Goal: Task Accomplishment & Management: Manage account settings

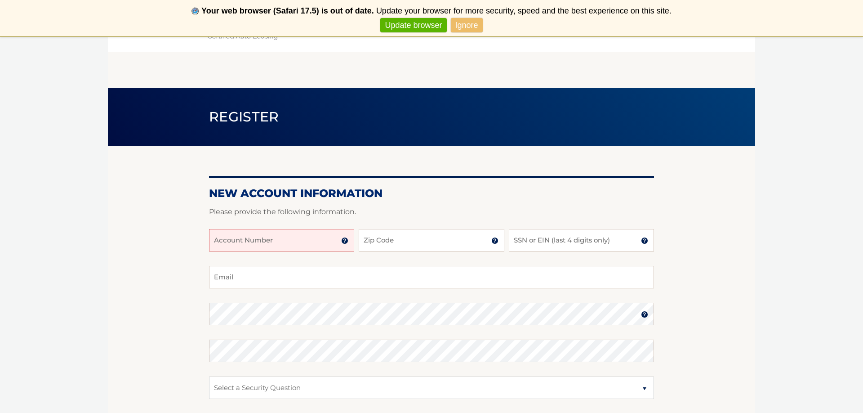
click at [261, 238] on input "Account Number" at bounding box center [281, 240] width 145 height 22
type input "44455995824"
type input "11554"
drag, startPoint x: 526, startPoint y: 241, endPoint x: 544, endPoint y: 242, distance: 17.6
click at [527, 241] on input "SSN or EIN (last 4 digits only)" at bounding box center [581, 240] width 145 height 22
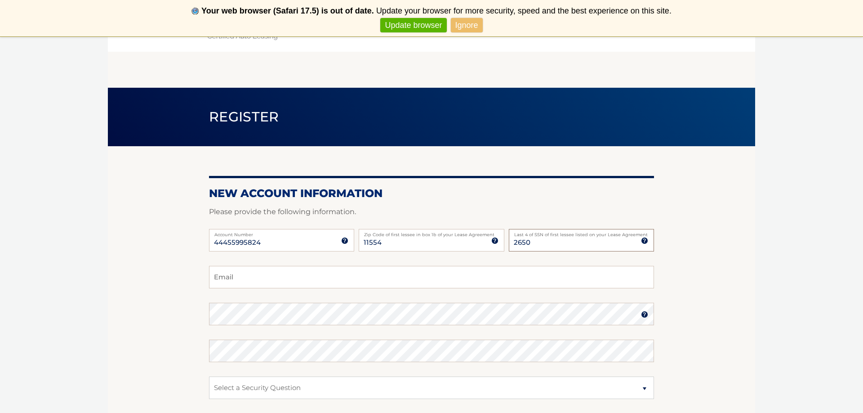
type input "2650"
drag, startPoint x: 241, startPoint y: 279, endPoint x: 256, endPoint y: 278, distance: 15.3
type input "makwater1@aol.com"
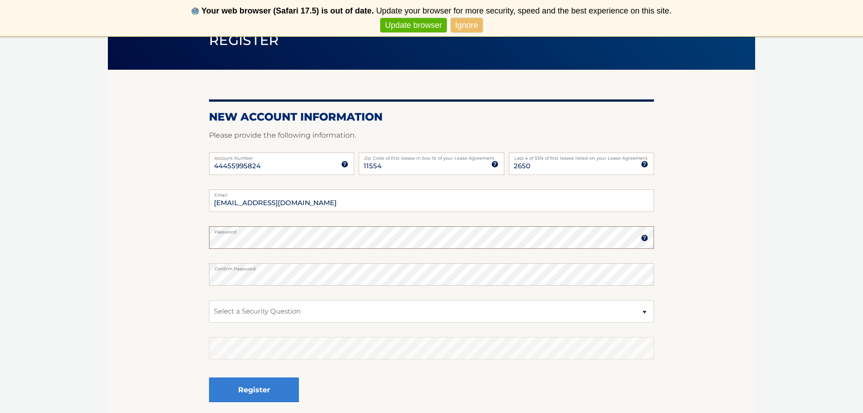
scroll to position [78, 0]
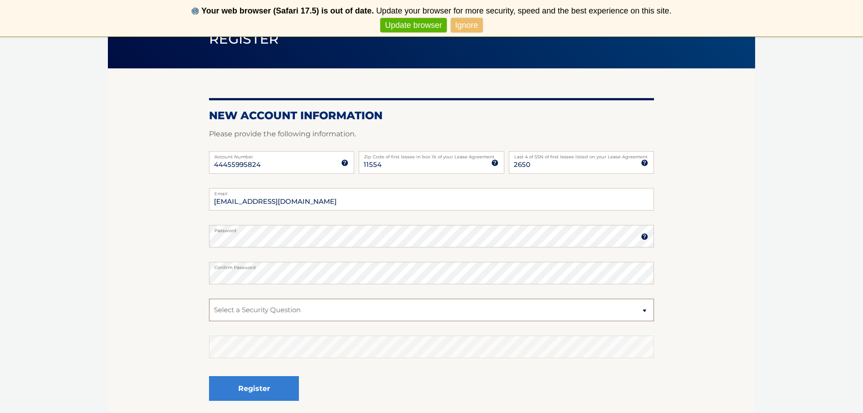
select select "2"
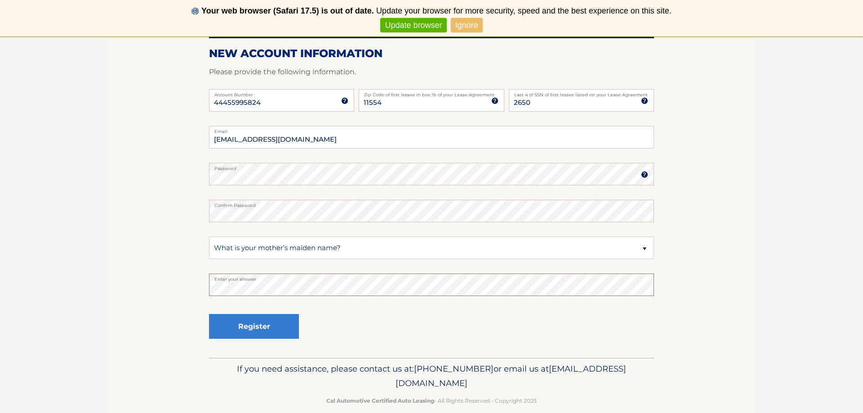
scroll to position [147, 0]
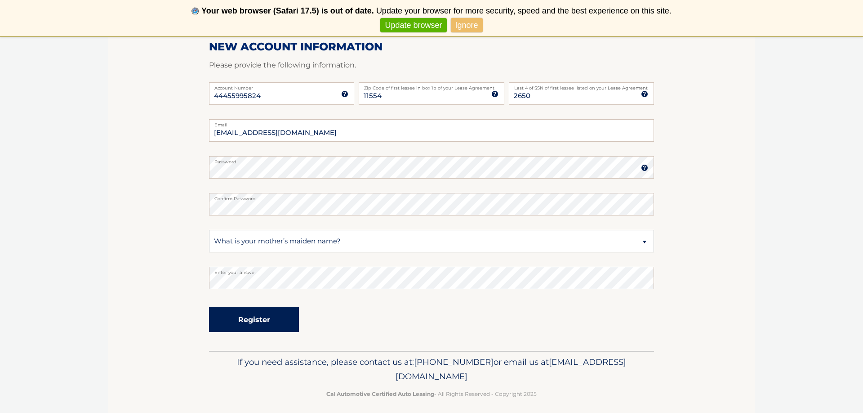
click at [249, 316] on button "Register" at bounding box center [254, 319] width 90 height 25
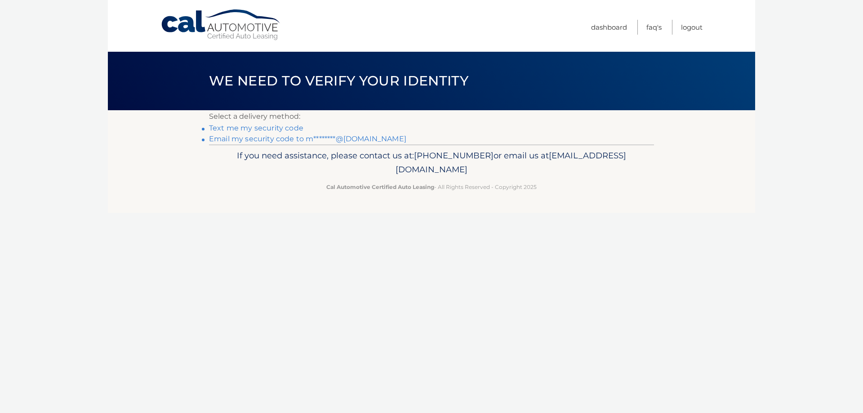
click at [278, 127] on link "Text me my security code" at bounding box center [256, 128] width 94 height 9
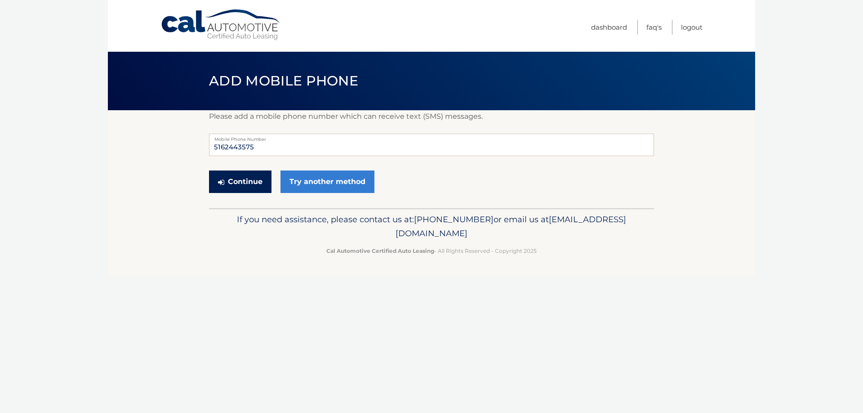
click at [240, 178] on button "Continue" at bounding box center [240, 181] width 62 height 22
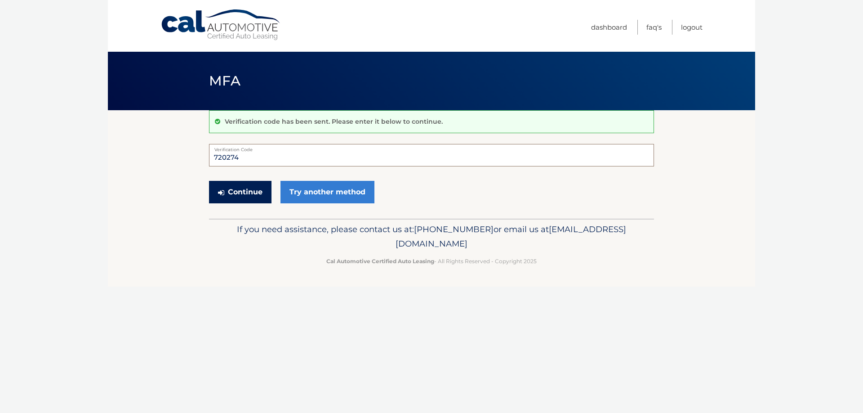
type input "720274"
click at [242, 187] on button "Continue" at bounding box center [240, 192] width 62 height 22
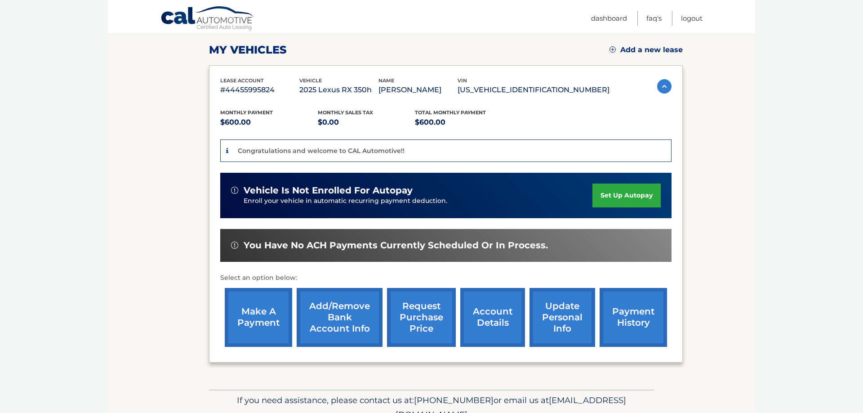
scroll to position [121, 0]
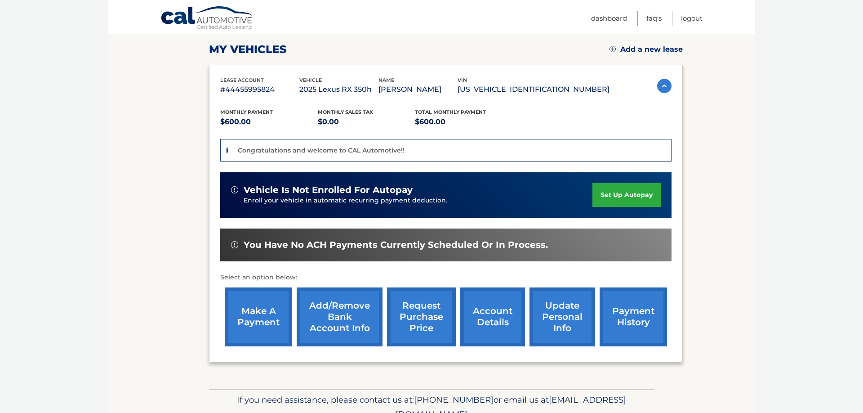
click at [621, 194] on link "set up autopay" at bounding box center [627, 195] width 68 height 24
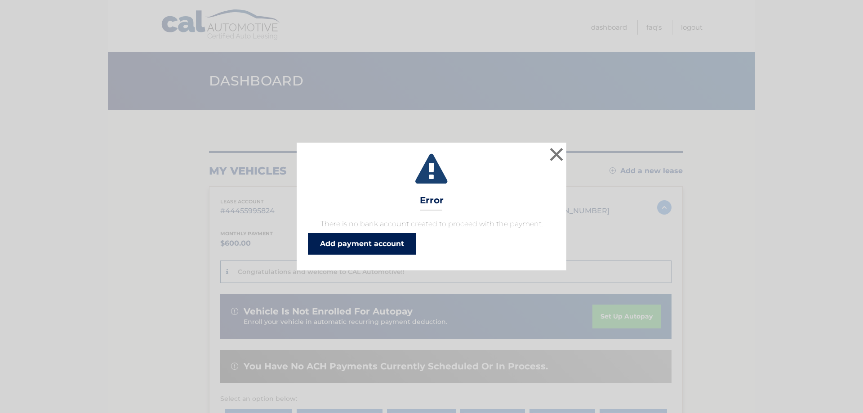
click at [391, 240] on link "Add payment account" at bounding box center [362, 244] width 108 height 22
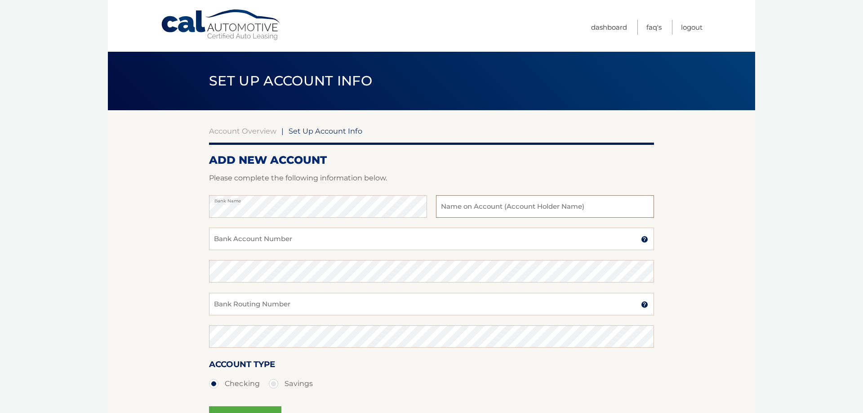
drag, startPoint x: 451, startPoint y: 203, endPoint x: 454, endPoint y: 208, distance: 6.0
click at [451, 203] on input "text" at bounding box center [545, 206] width 218 height 22
type input "[PERSON_NAME]"
click at [574, 241] on input "Bank Account Number" at bounding box center [431, 239] width 445 height 22
type input "00588001513"
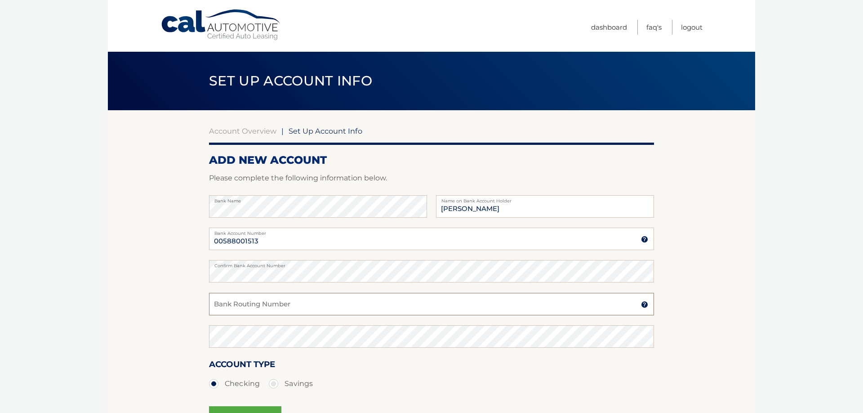
drag, startPoint x: 231, startPoint y: 303, endPoint x: 248, endPoint y: 304, distance: 17.5
click at [231, 303] on input "Bank Routing Number" at bounding box center [431, 304] width 445 height 22
type input "226071004"
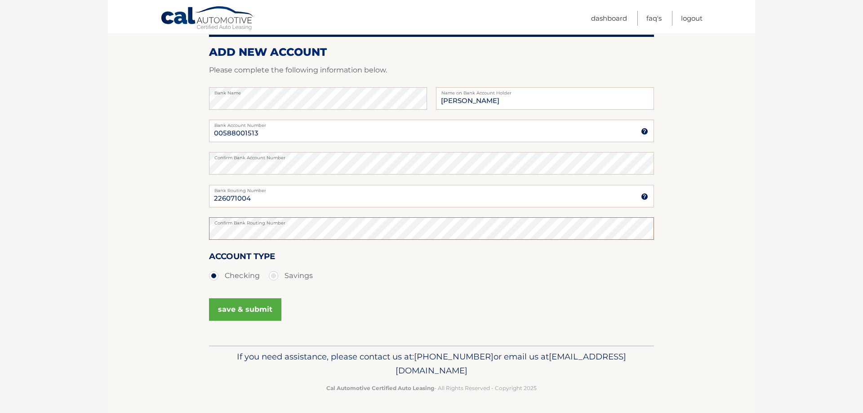
scroll to position [107, 0]
click at [243, 307] on button "save & submit" at bounding box center [245, 310] width 72 height 22
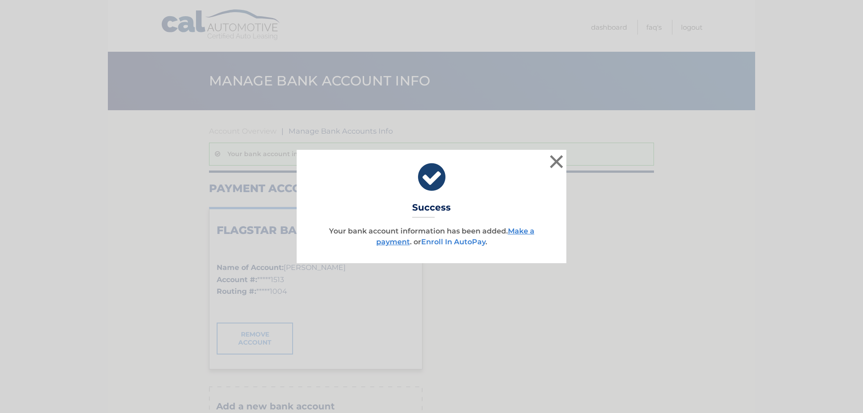
click at [439, 241] on link "Enroll In AutoPay" at bounding box center [453, 241] width 64 height 9
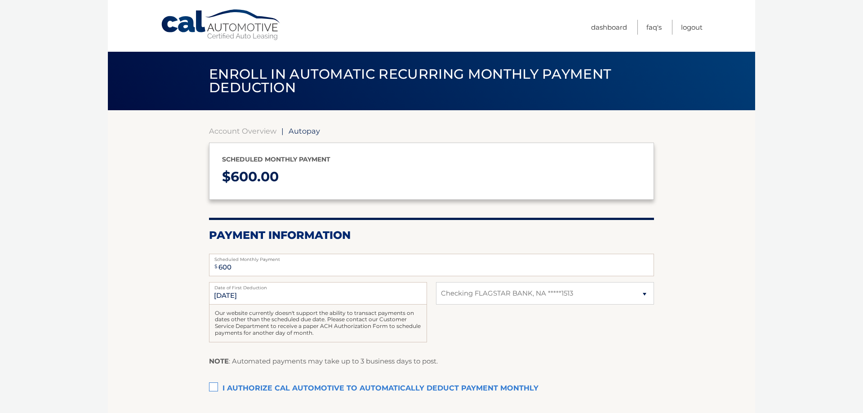
select select "YTMzNzIzNDEtNTVlOS00YzYyLWJlNzQtMjU2OWJlMGIxOTBl"
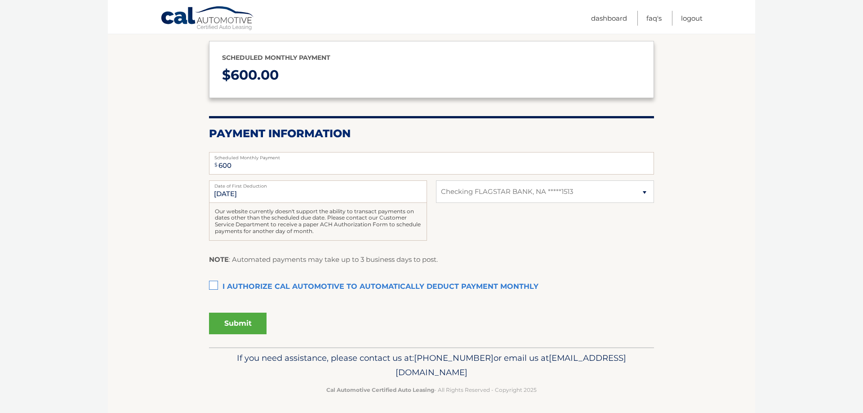
scroll to position [101, 0]
click at [249, 191] on input "[DATE]" at bounding box center [318, 192] width 218 height 22
click at [234, 193] on input "9/13/2025" at bounding box center [318, 192] width 218 height 22
click at [236, 189] on input "9/13/2025" at bounding box center [318, 192] width 218 height 22
click at [230, 194] on input "9/13/2025" at bounding box center [318, 192] width 218 height 22
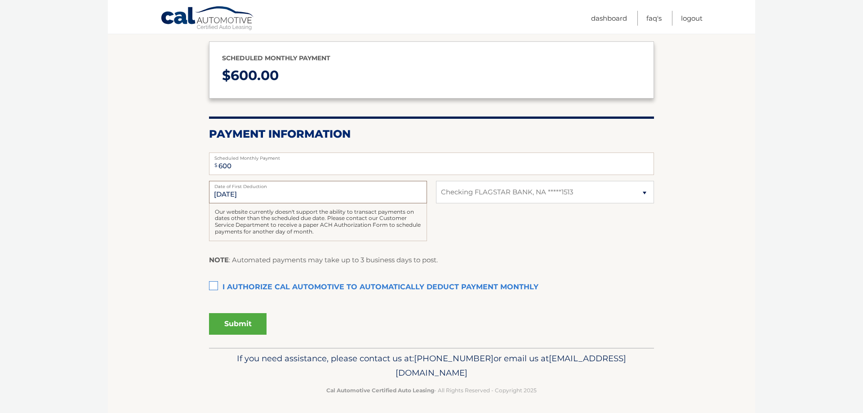
click at [230, 194] on input "9/13/2025" at bounding box center [318, 192] width 218 height 22
click at [275, 193] on input "9/13/2025" at bounding box center [318, 192] width 218 height 22
click at [191, 245] on section "Account Overview | Autopay Scheduled monthly payment $ 600.00 Payment Informati…" at bounding box center [431, 178] width 647 height 339
drag, startPoint x: 214, startPoint y: 283, endPoint x: 237, endPoint y: 286, distance: 23.1
click at [214, 283] on label "I authorize cal automotive to automatically deduct payment monthly This checkbo…" at bounding box center [431, 287] width 445 height 18
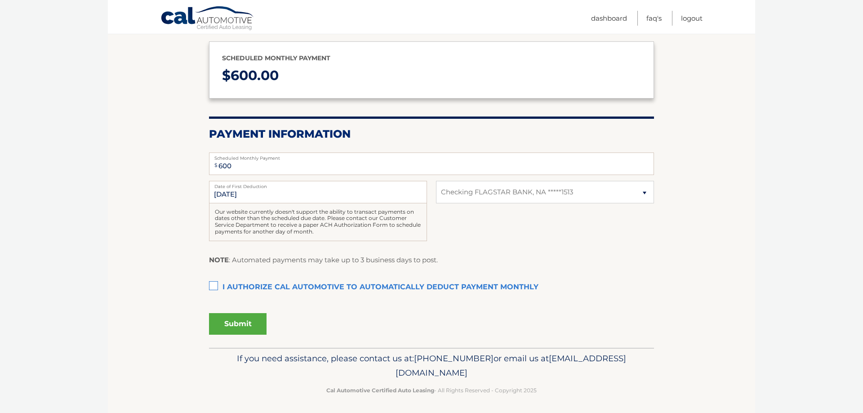
click at [0, 0] on input "I authorize cal automotive to automatically deduct payment monthly This checkbo…" at bounding box center [0, 0] width 0 height 0
click at [228, 321] on button "Submit" at bounding box center [238, 324] width 58 height 22
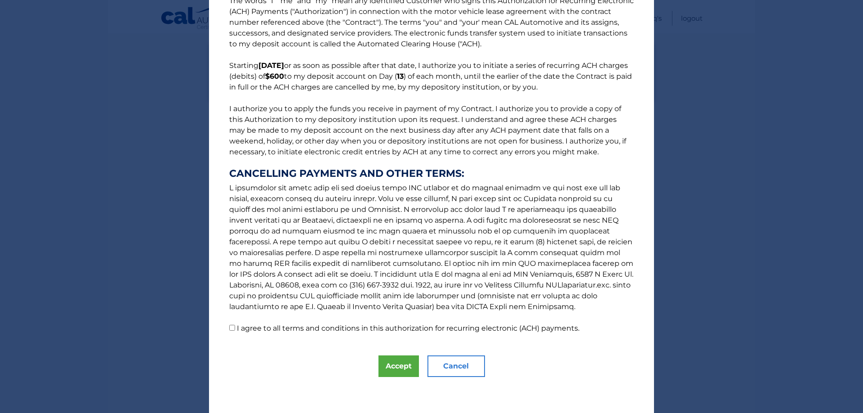
scroll to position [23, 0]
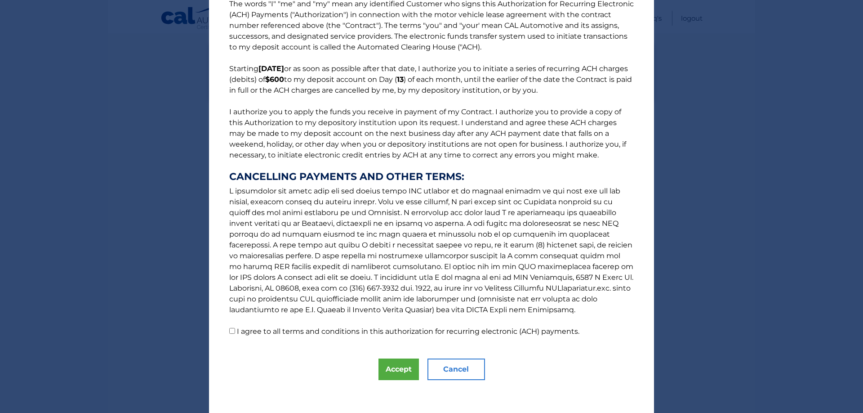
click at [395, 364] on button "Accept" at bounding box center [399, 369] width 40 height 22
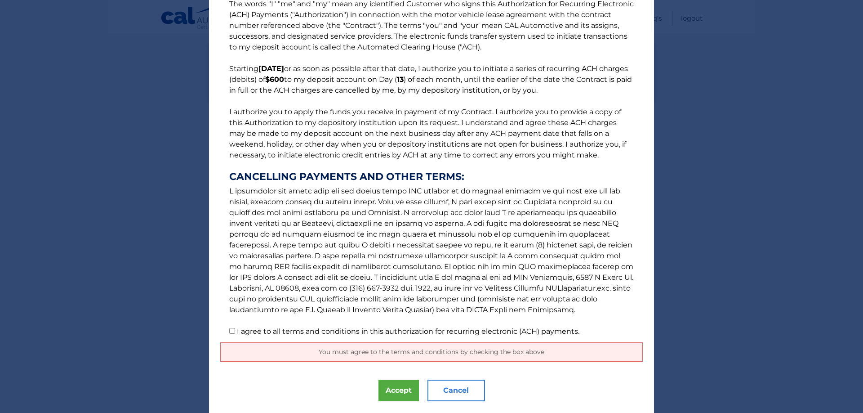
scroll to position [22, 0]
click at [230, 331] on input "I agree to all terms and conditions in this authorization for recurring electro…" at bounding box center [232, 329] width 6 height 6
checkbox input "true"
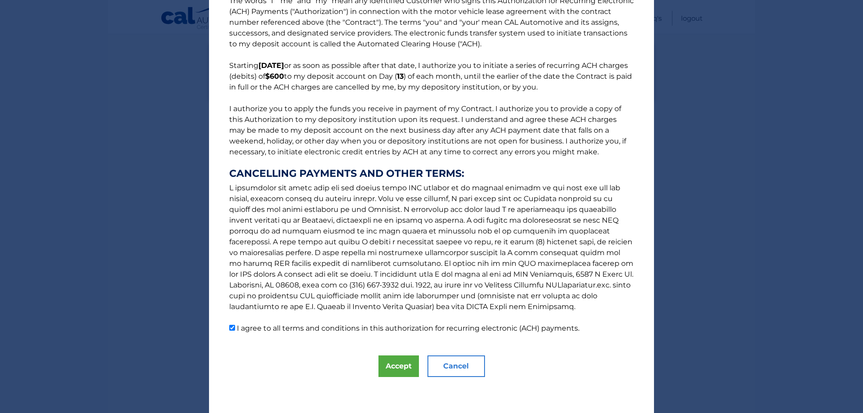
scroll to position [23, 0]
click at [399, 366] on button "Accept" at bounding box center [399, 366] width 40 height 22
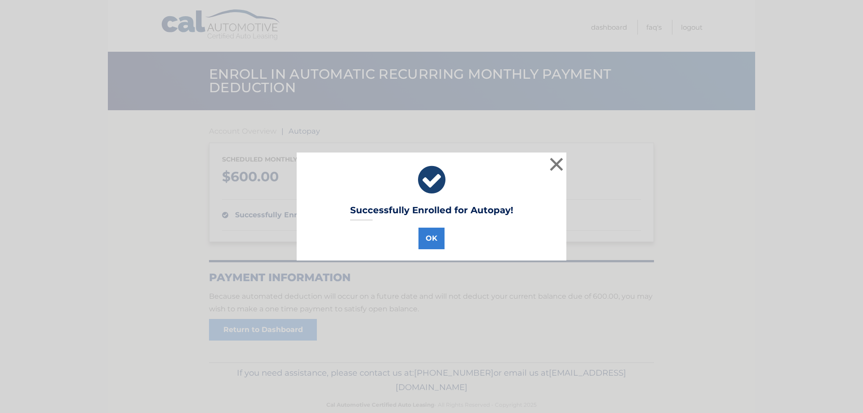
scroll to position [15, 0]
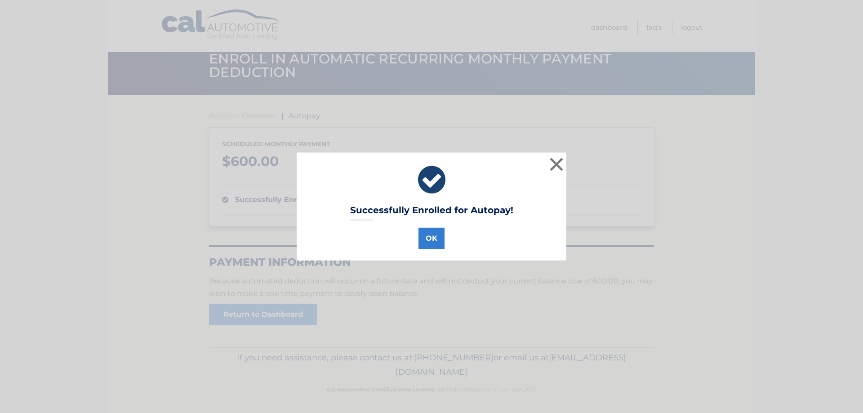
click at [430, 237] on button "OK" at bounding box center [432, 239] width 26 height 22
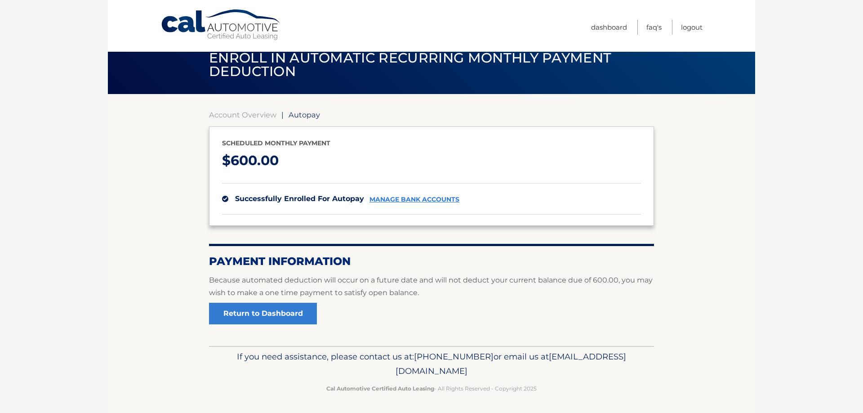
scroll to position [16, 0]
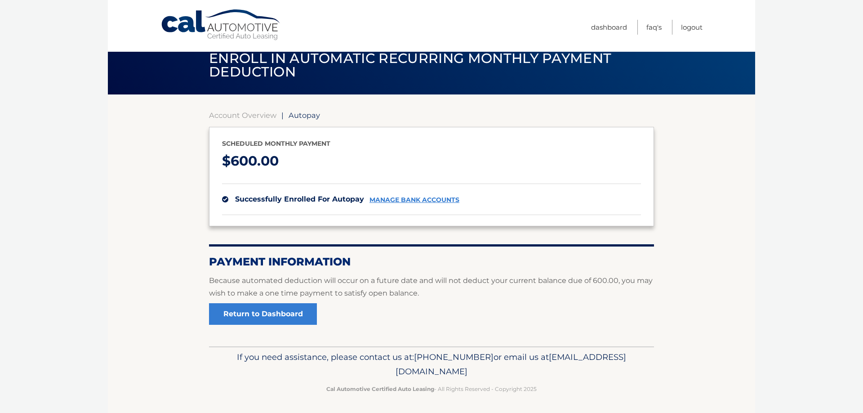
click at [391, 200] on link "manage bank accounts" at bounding box center [415, 200] width 90 height 8
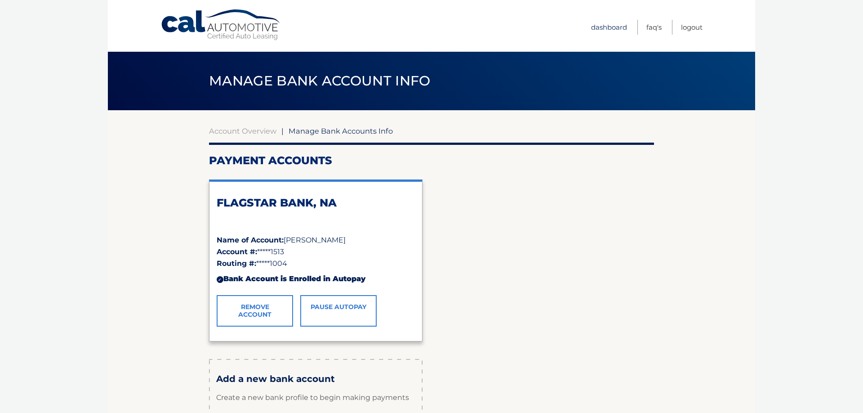
click at [605, 27] on link "Dashboard" at bounding box center [609, 27] width 36 height 15
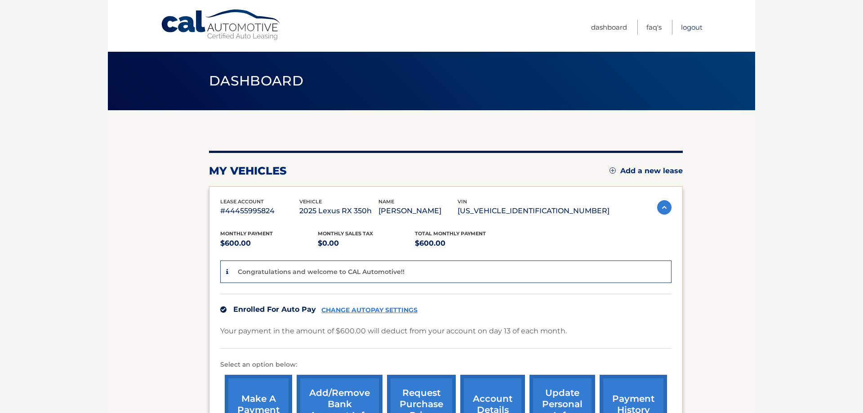
click at [689, 27] on link "Logout" at bounding box center [692, 27] width 22 height 15
